Goal: Transaction & Acquisition: Purchase product/service

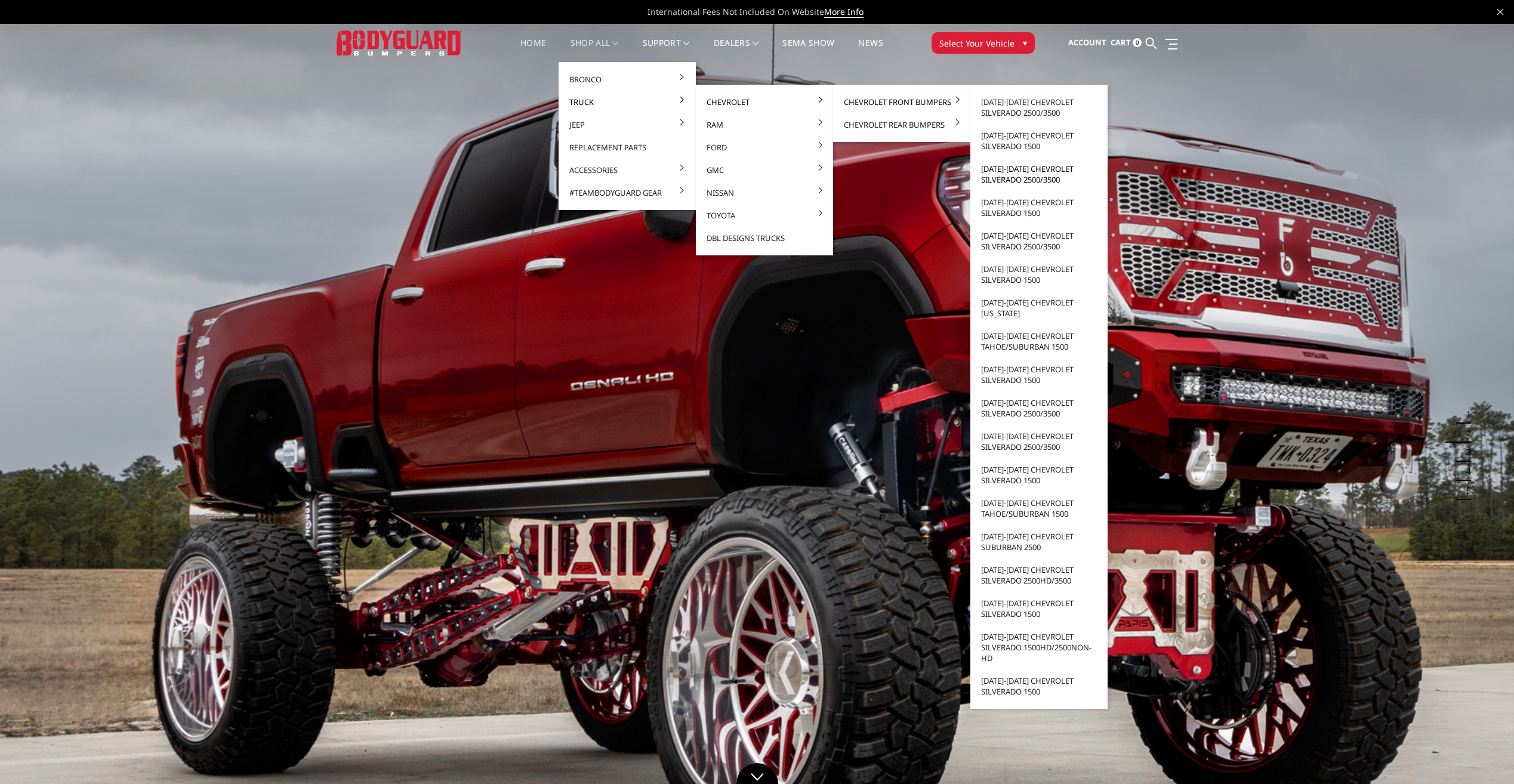
click at [1011, 175] on link "[DATE]-[DATE] Chevrolet Silverado 2500/3500" at bounding box center [1038, 174] width 128 height 33
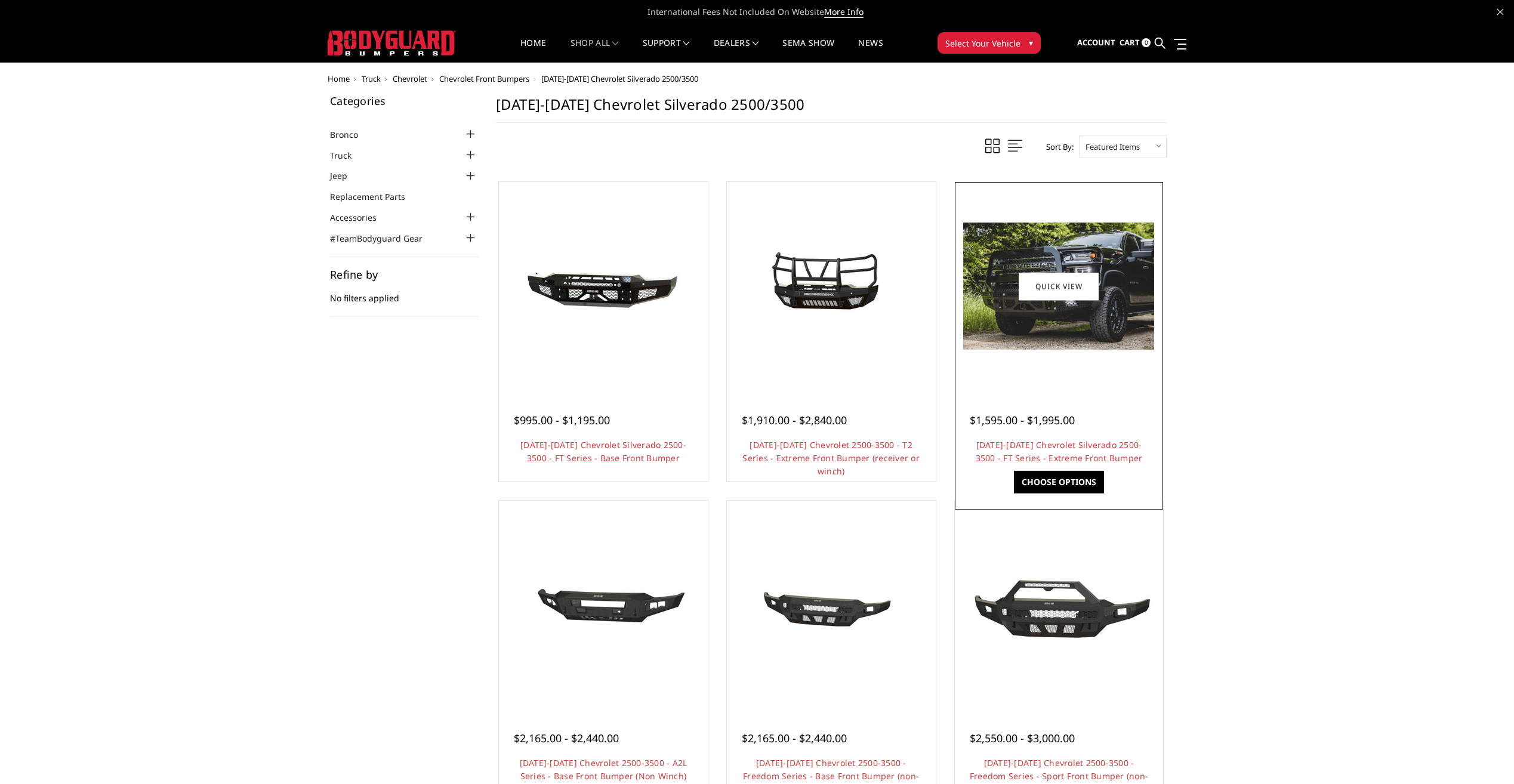
click at [1046, 477] on link "Choose Options" at bounding box center [1059, 482] width 90 height 23
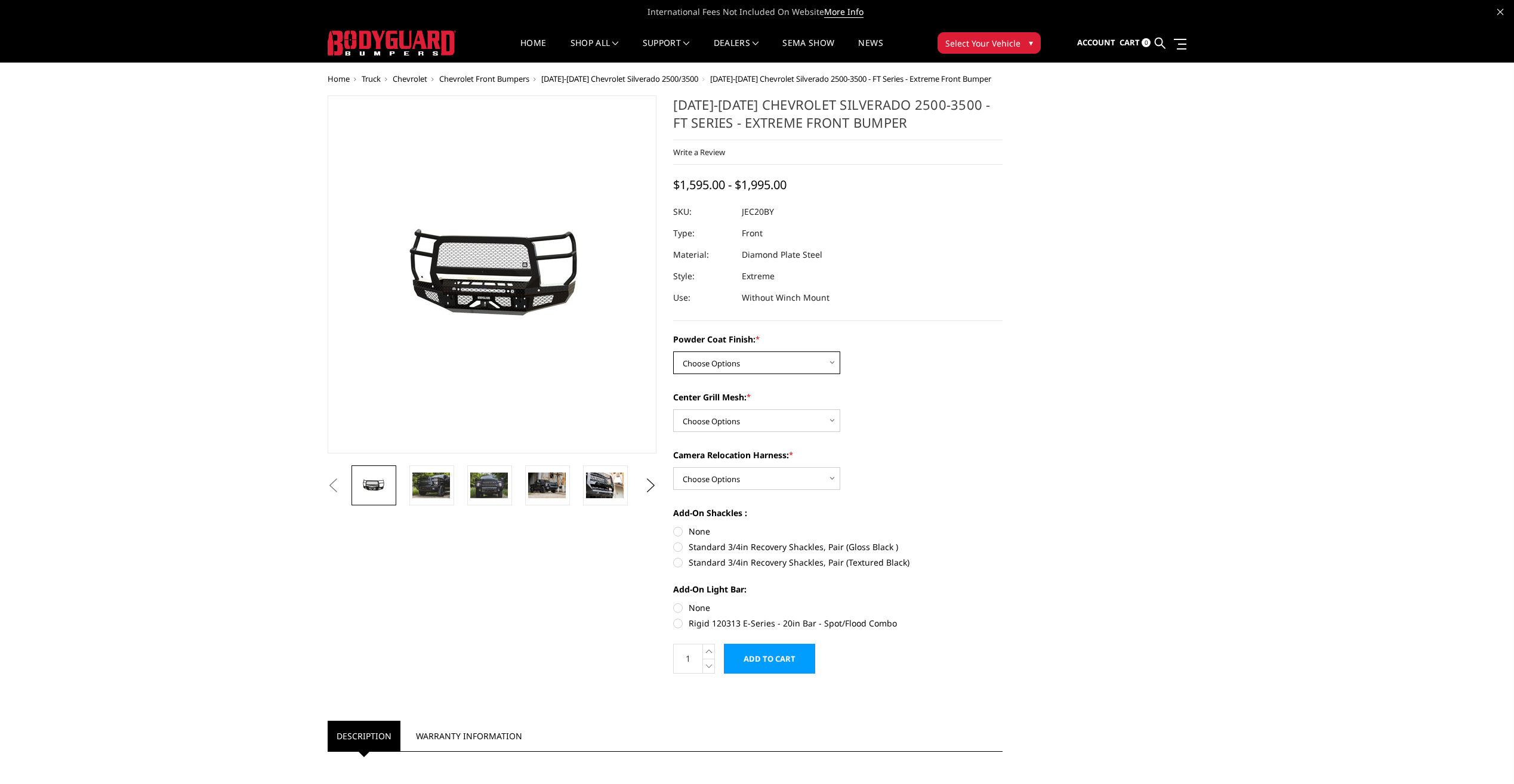
click at [834, 365] on select "Choose Options Bare Metal Gloss Black Powder Coat Textured Black Powder Coat" at bounding box center [756, 363] width 167 height 23
select select "3243"
click at [673, 352] on select "Choose Options Bare Metal Gloss Black Powder Coat Textured Black Powder Coat" at bounding box center [756, 363] width 167 height 23
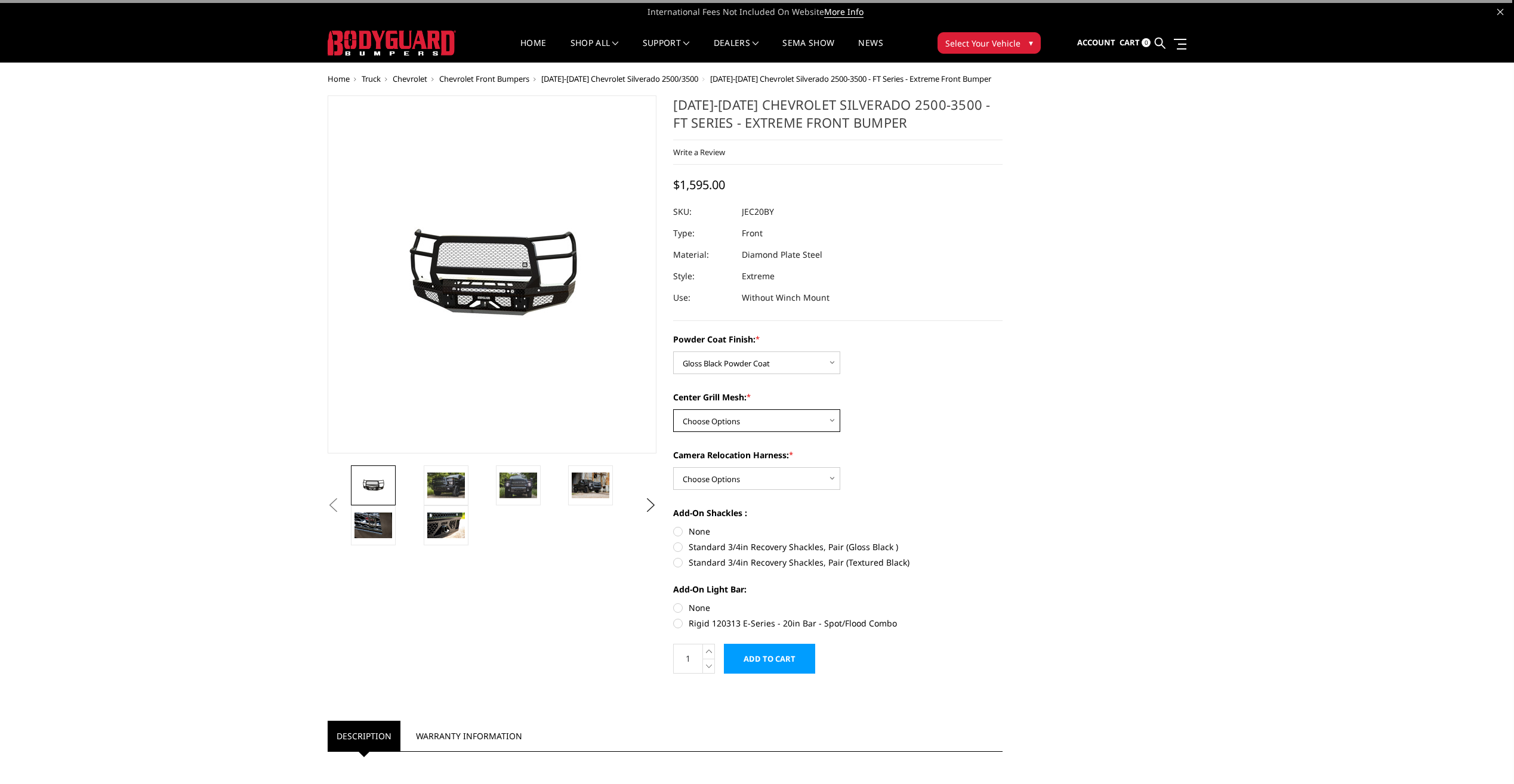
click at [821, 417] on select "Choose Options WITH Expanded Metal in Center Grill WITHOUT Expanded Metal in Ce…" at bounding box center [756, 420] width 167 height 23
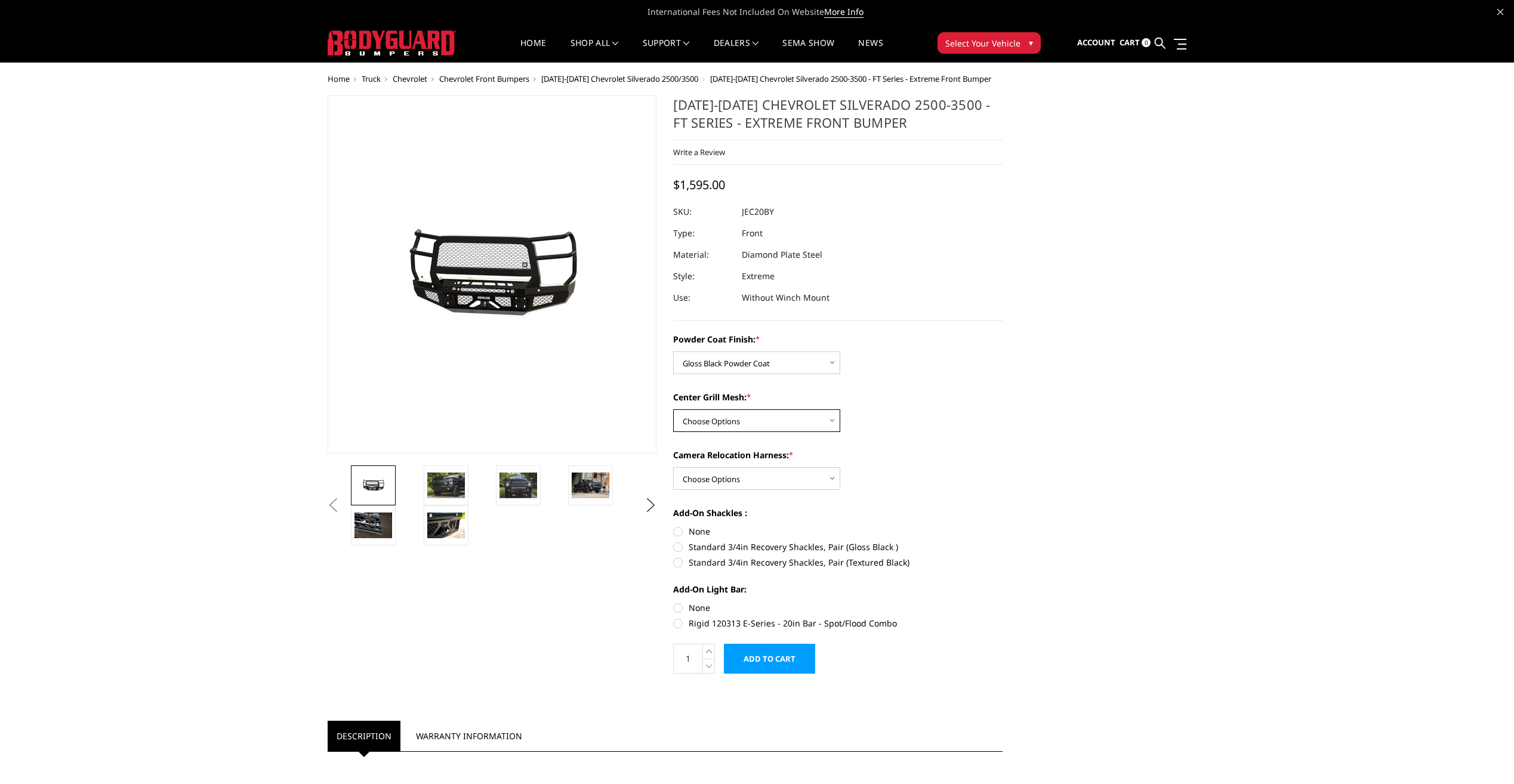
select select "3245"
click at [673, 410] on select "Choose Options WITH Expanded Metal in Center Grill WITHOUT Expanded Metal in Ce…" at bounding box center [756, 420] width 167 height 23
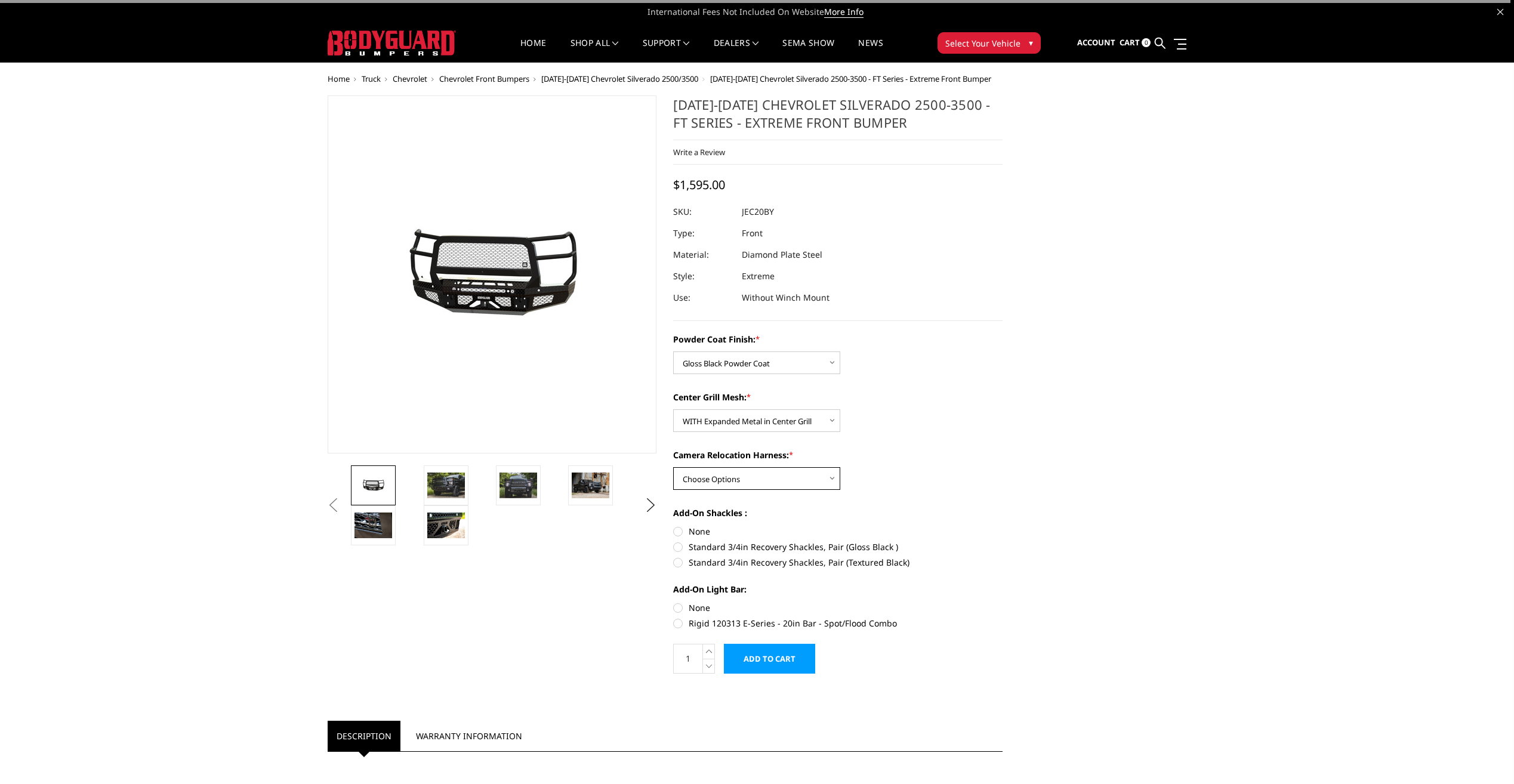
click at [820, 468] on select "Choose Options WITH Camera Relocation Harness WITHOUT Camera Relocation Harness" at bounding box center [756, 478] width 167 height 23
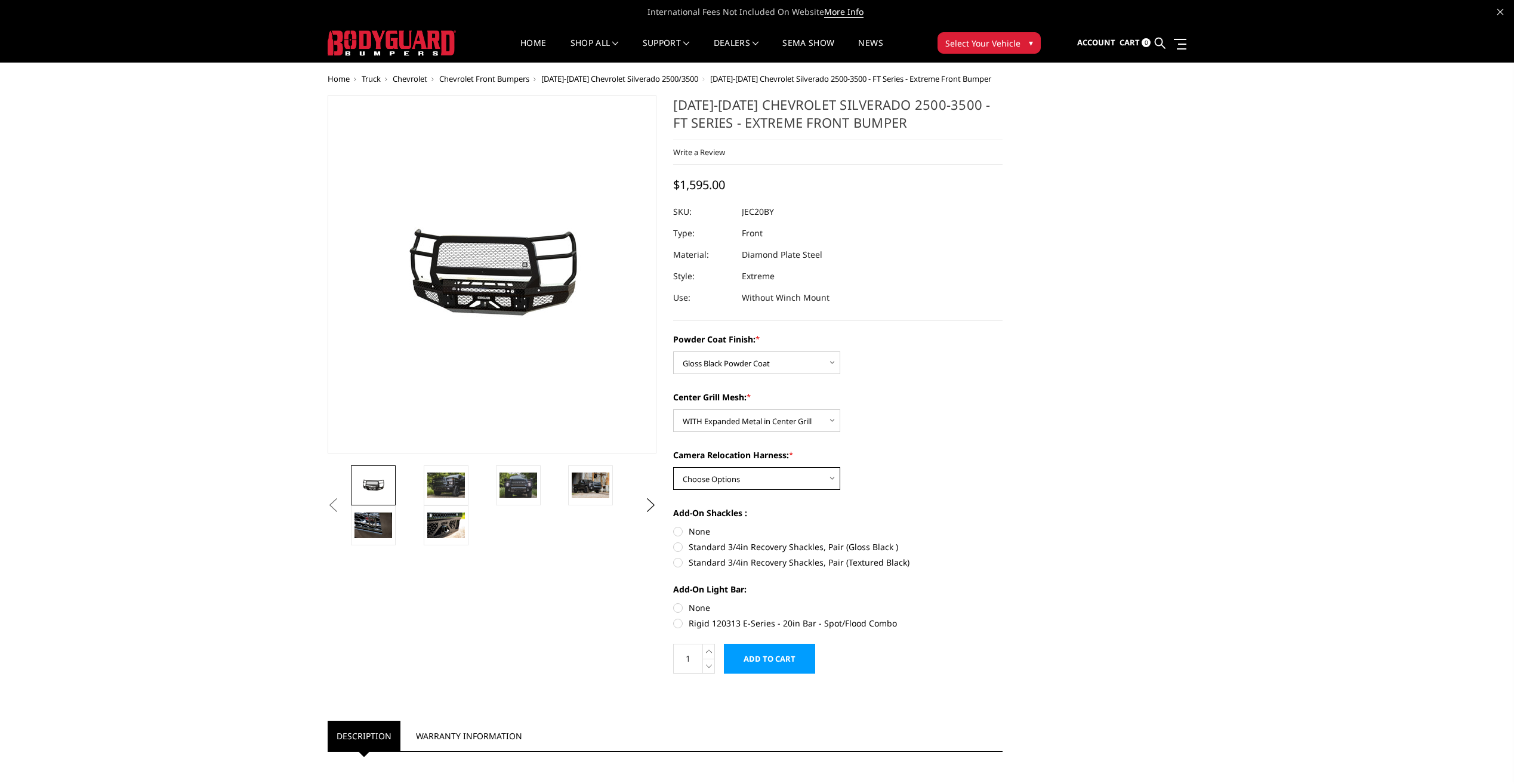
select select "3247"
click at [673, 468] on select "Choose Options WITH Camera Relocation Harness WITHOUT Camera Relocation Harness" at bounding box center [756, 478] width 167 height 23
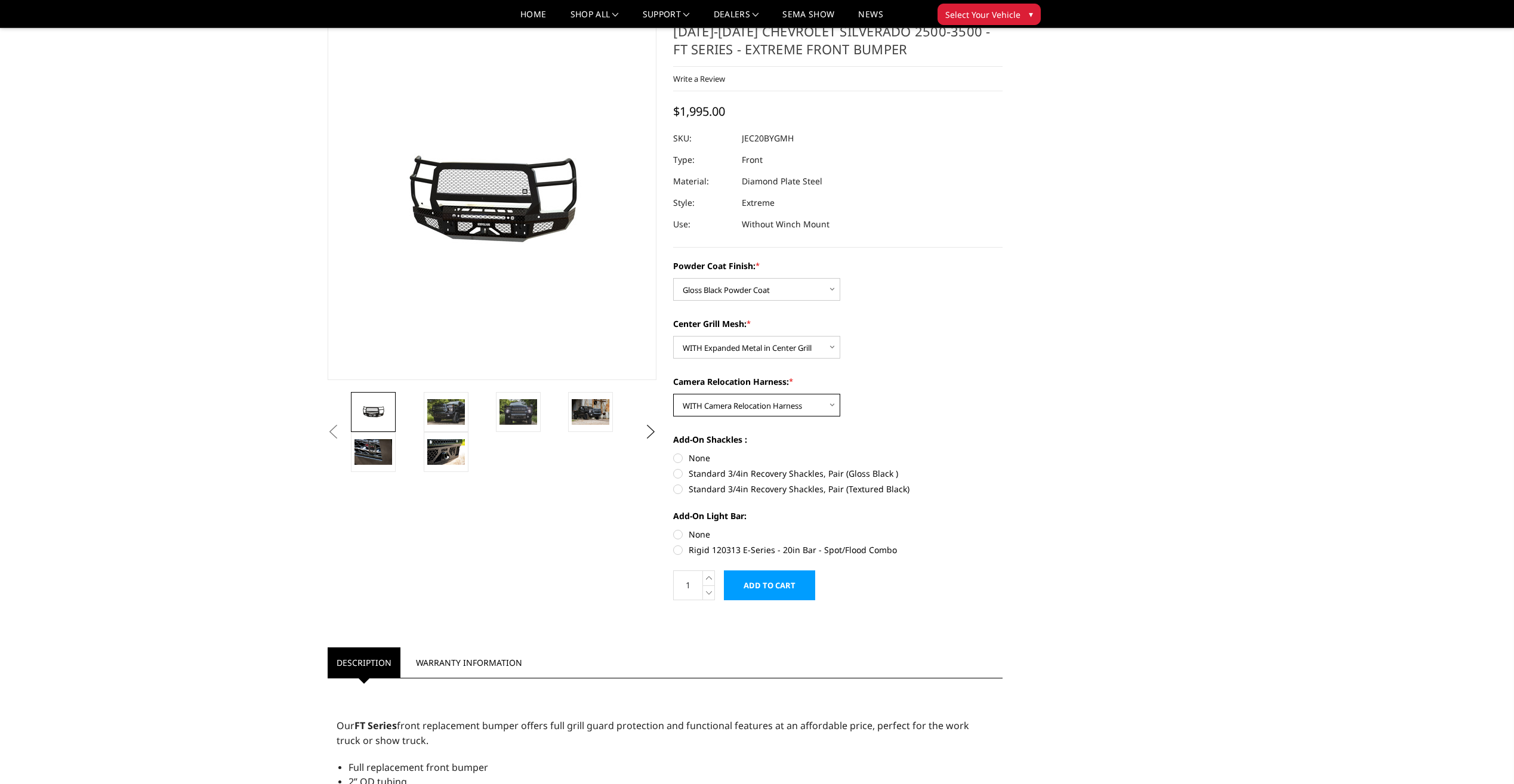
scroll to position [60, 0]
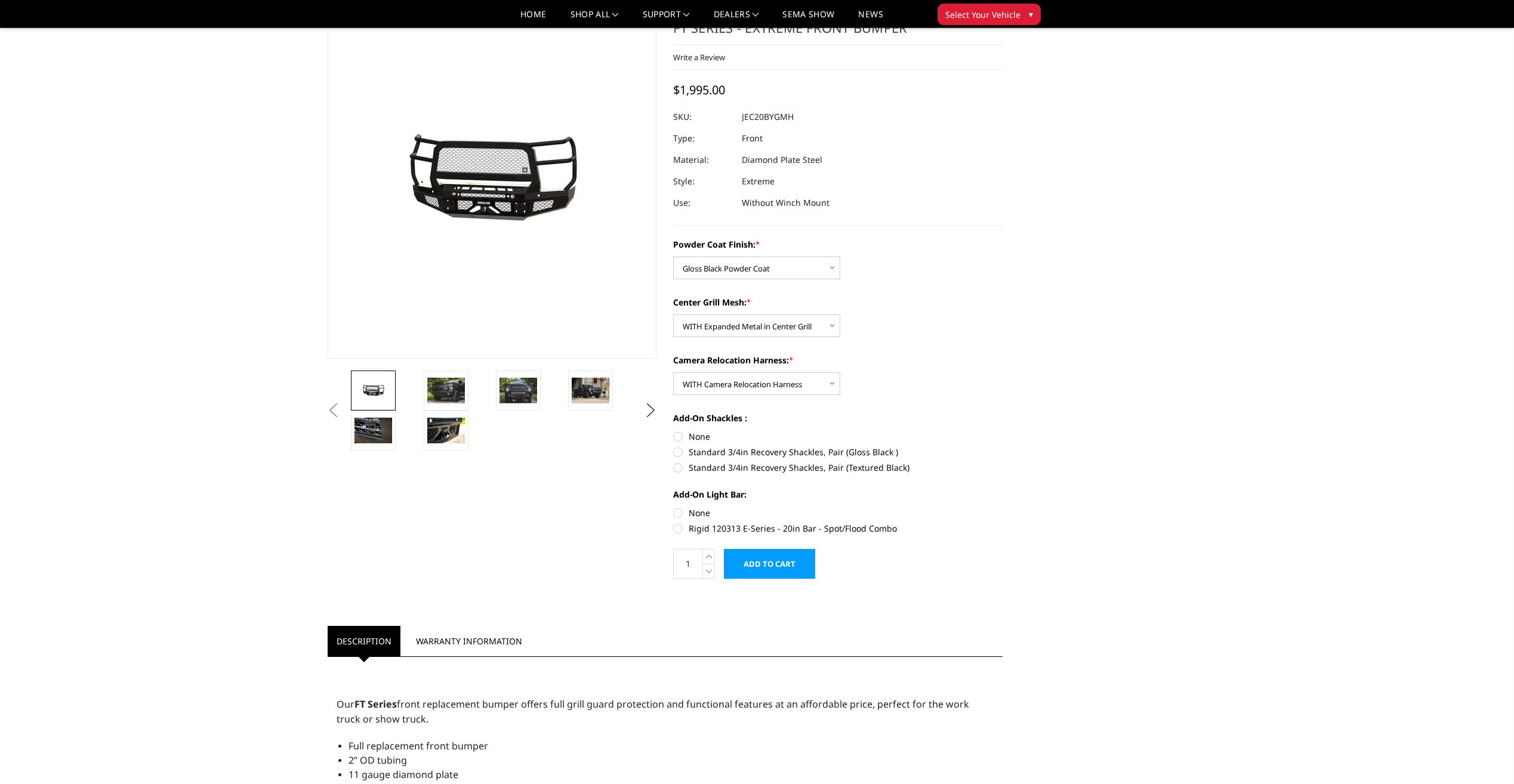
click at [679, 454] on label "Standard 3/4in Recovery Shackles, Pair (Gloss Black )" at bounding box center [837, 452] width 329 height 13
click at [1003, 430] on input "Standard 3/4in Recovery Shackles, Pair (Gloss Black )" at bounding box center [1003, 430] width 1 height 1
radio input "true"
click at [680, 524] on label "Rigid 120313 E-Series - 20in Bar - Spot/Flood Combo" at bounding box center [837, 528] width 329 height 13
click at [1003, 507] on input "Rigid 120313 E-Series - 20in Bar - Spot/Flood Combo" at bounding box center [1003, 506] width 1 height 1
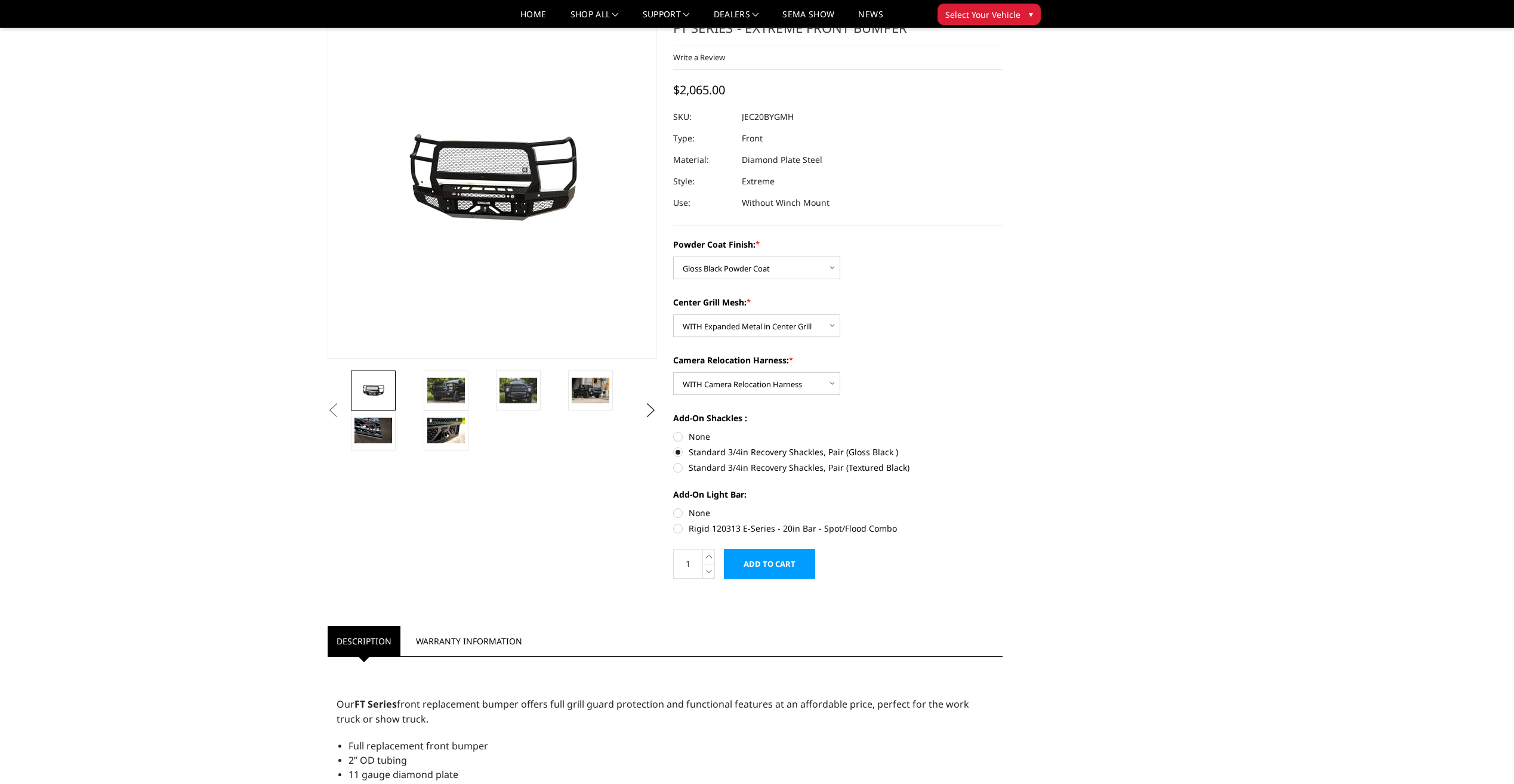
radio input "true"
